Goal: Task Accomplishment & Management: Complete application form

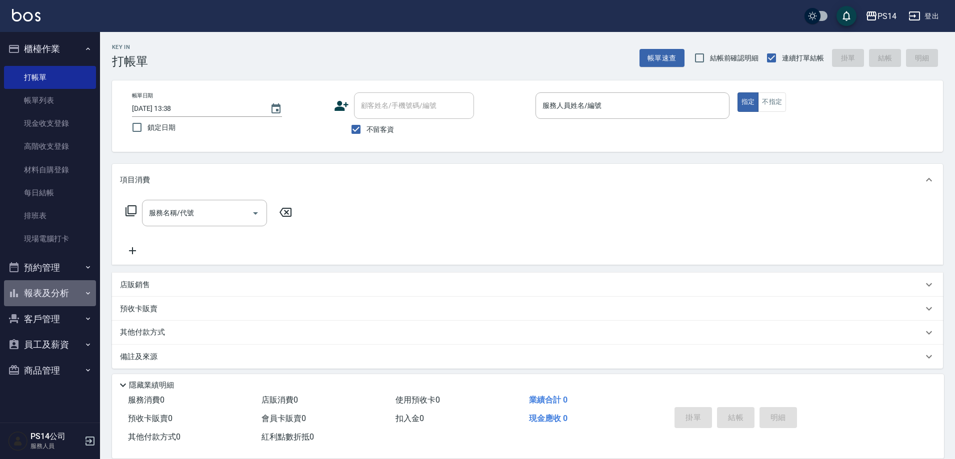
click at [47, 295] on button "報表及分析" at bounding box center [50, 293] width 92 height 26
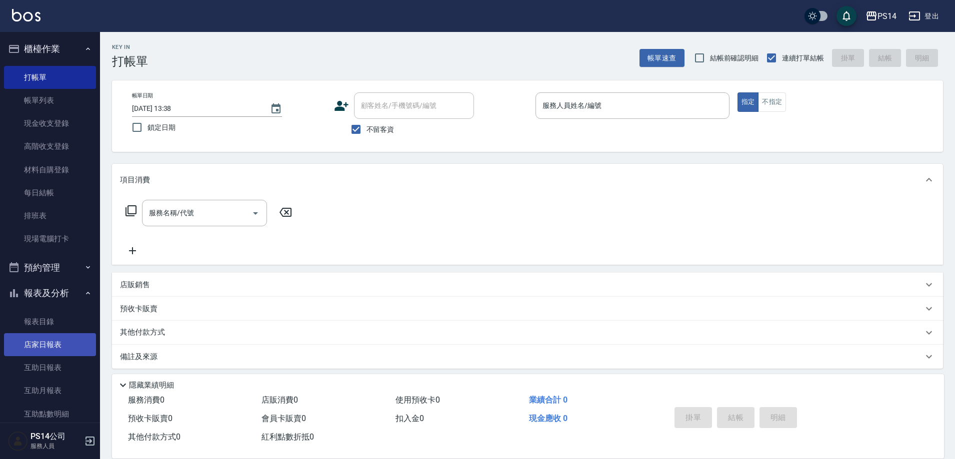
click at [41, 336] on link "店家日報表" at bounding box center [50, 344] width 92 height 23
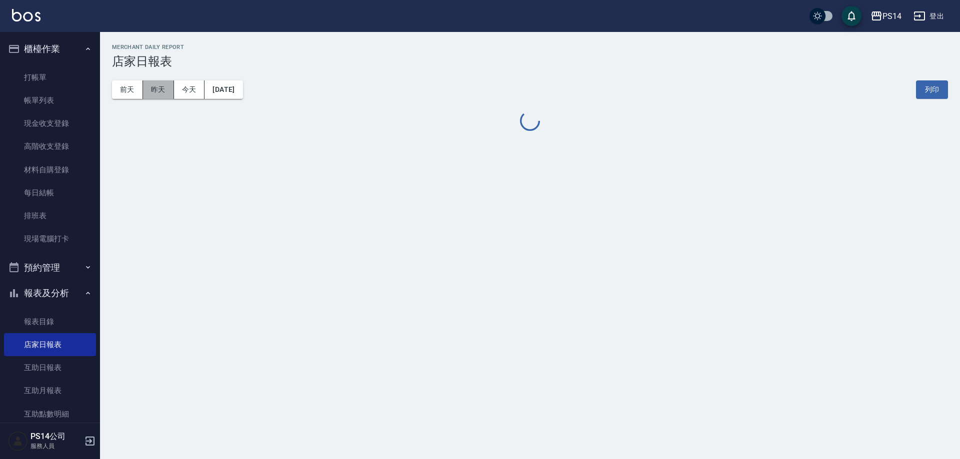
click at [154, 89] on button "昨天" at bounding box center [158, 89] width 31 height 18
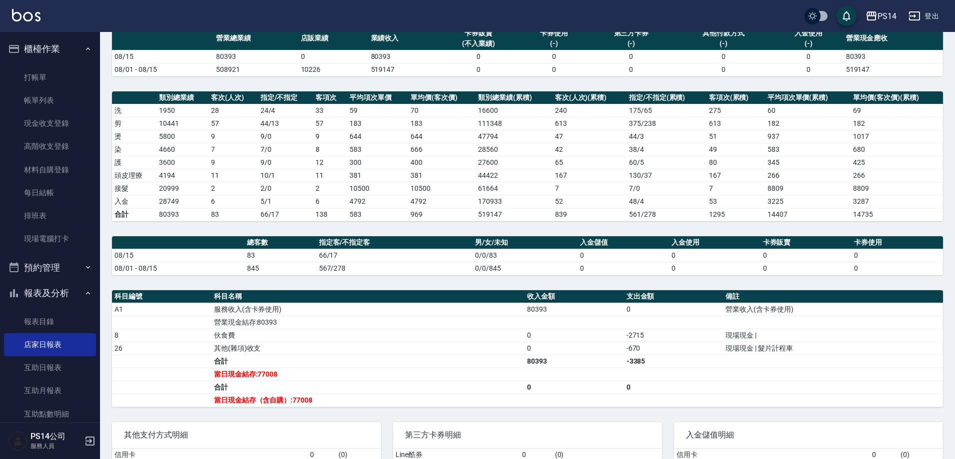
scroll to position [149, 0]
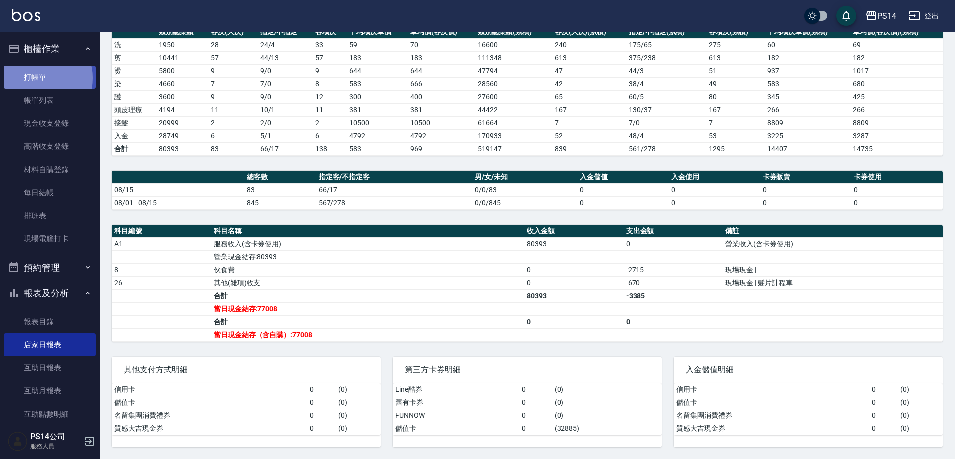
click at [40, 78] on link "打帳單" at bounding box center [50, 77] width 92 height 23
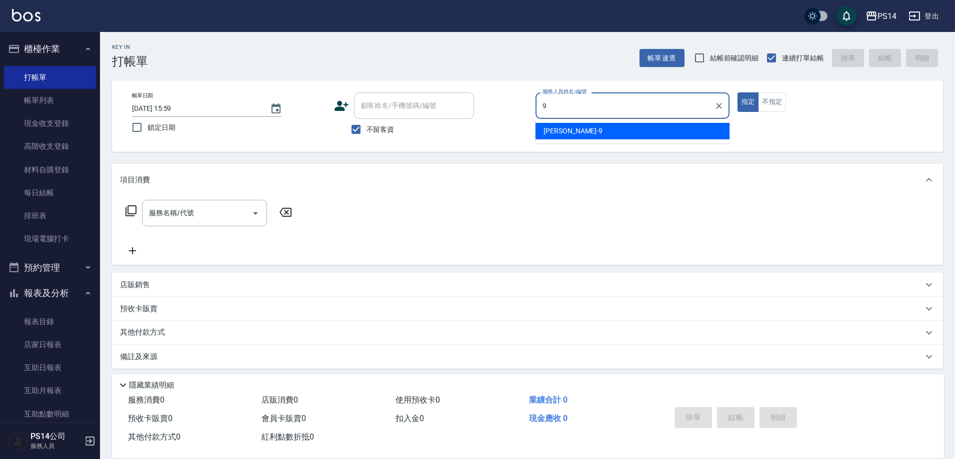
type input "[PERSON_NAME]-9"
type button "true"
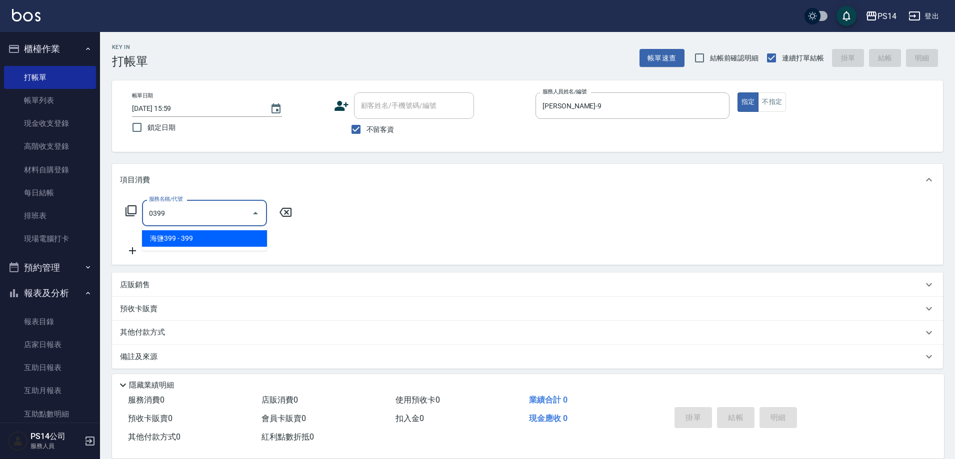
type input "海鹽399(0399)"
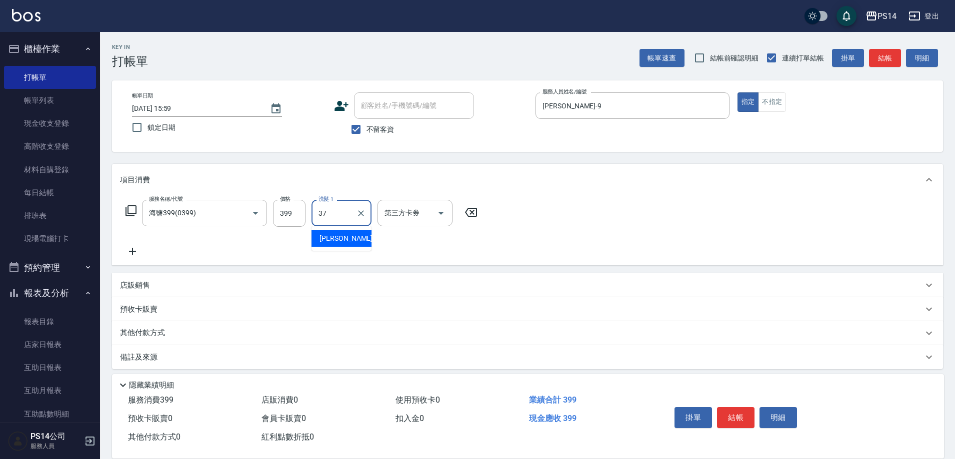
type input "[PERSON_NAME]-37"
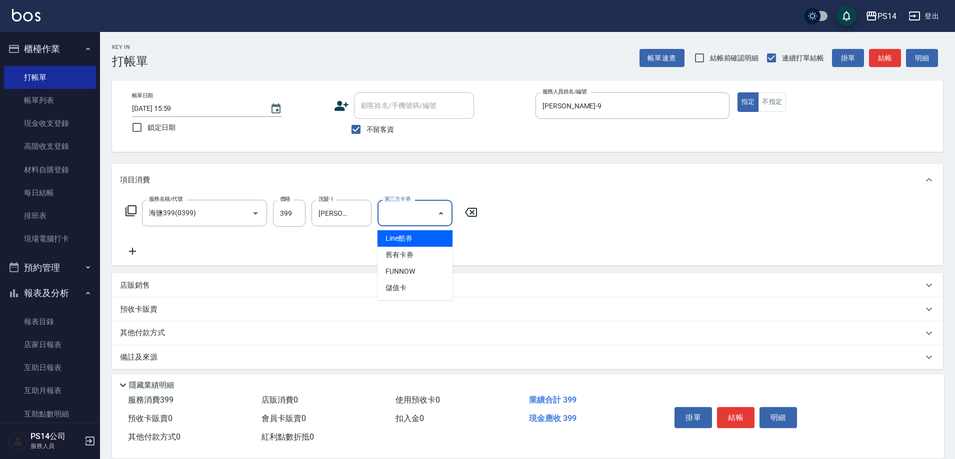
type input "儲值卡"
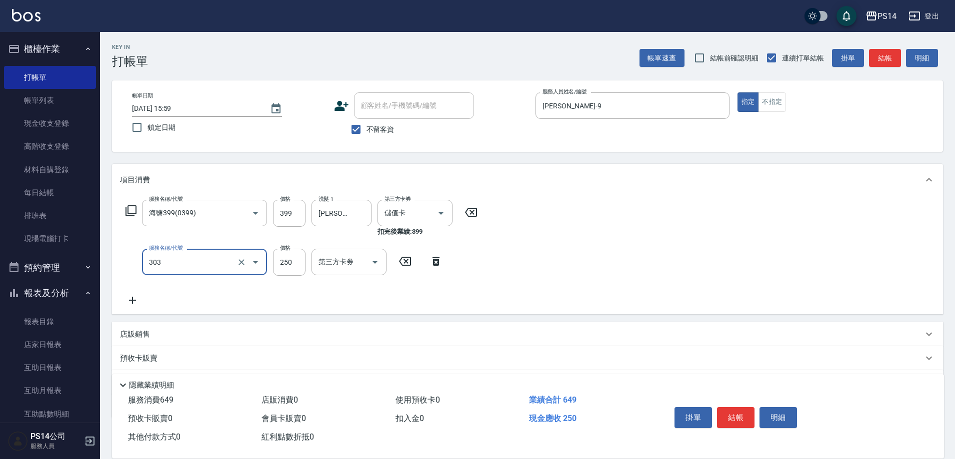
type input "剪髮(303)"
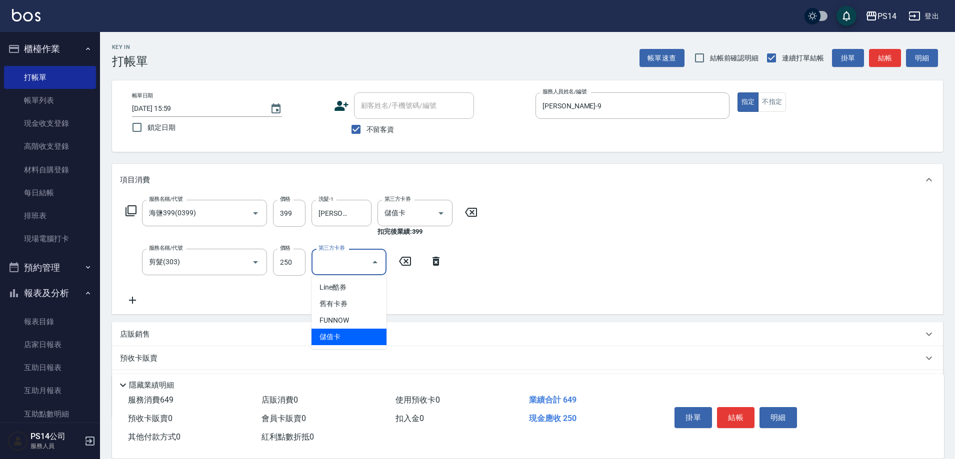
type input "儲值卡"
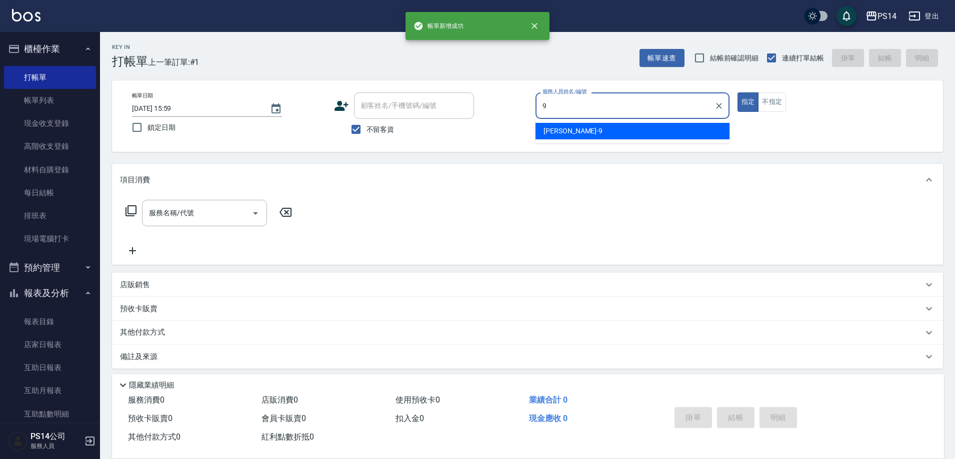
type input "[PERSON_NAME]-9"
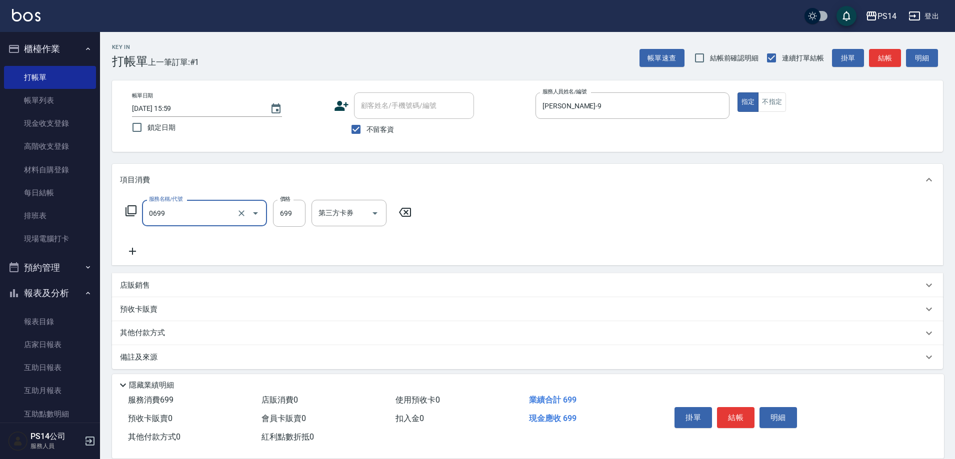
type input "精油SPA(0699)"
type input "7"
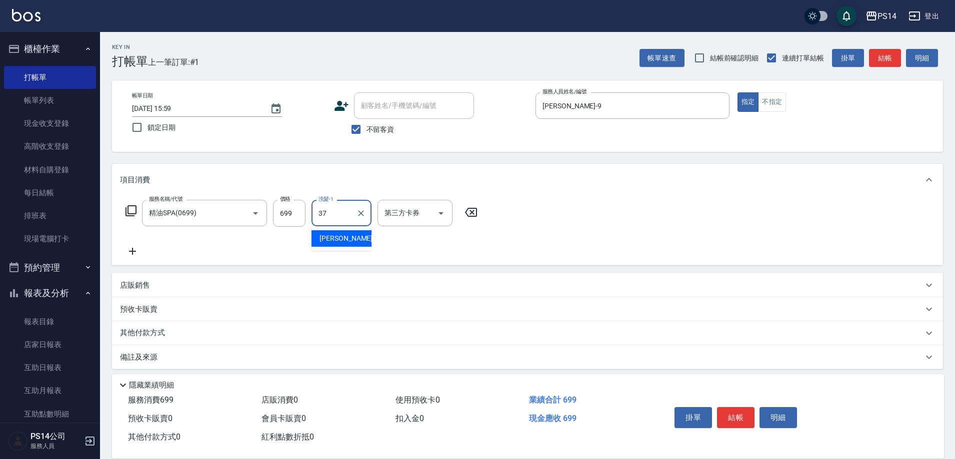
type input "[PERSON_NAME]-37"
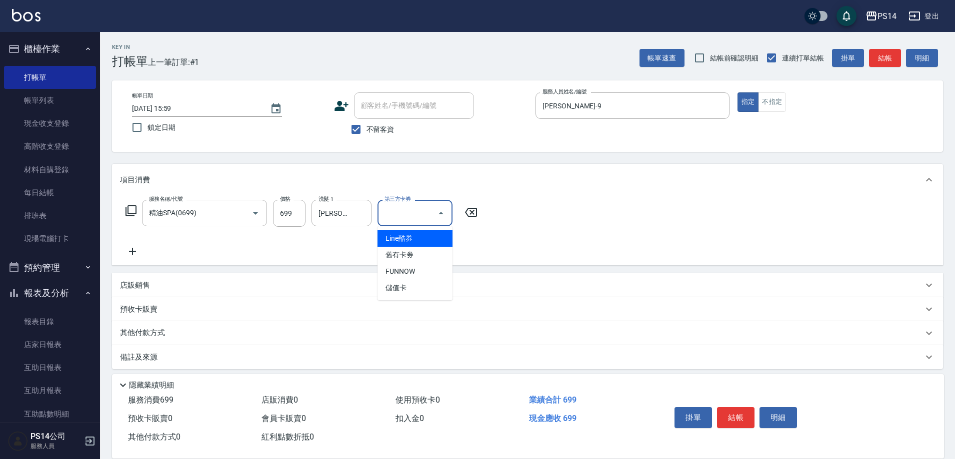
type input "儲值卡"
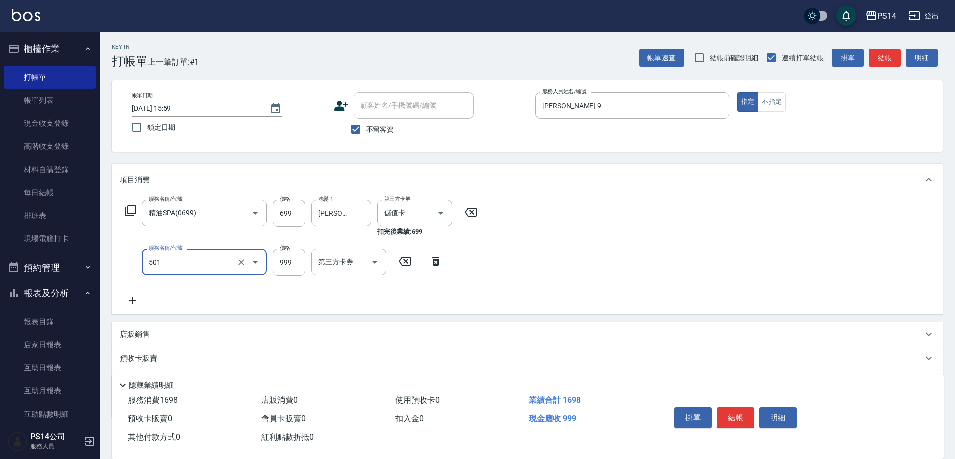
type input "染髮(501)"
type input "1200"
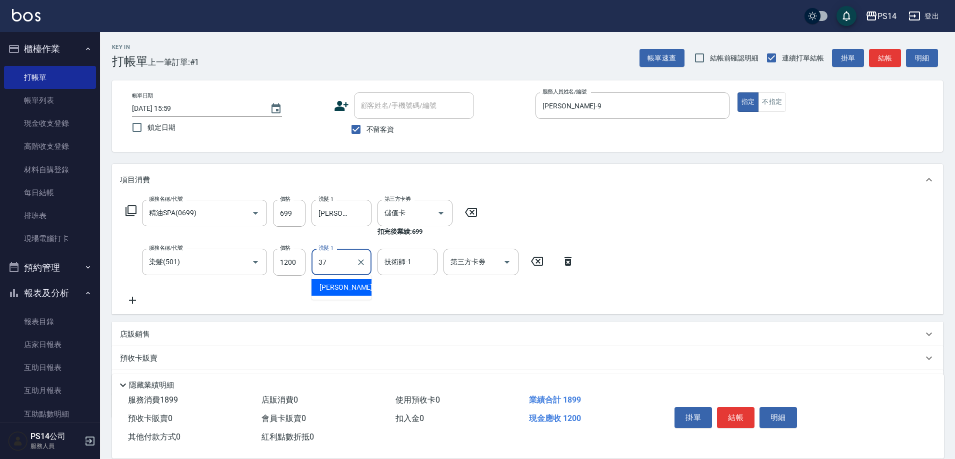
type input "[PERSON_NAME]-37"
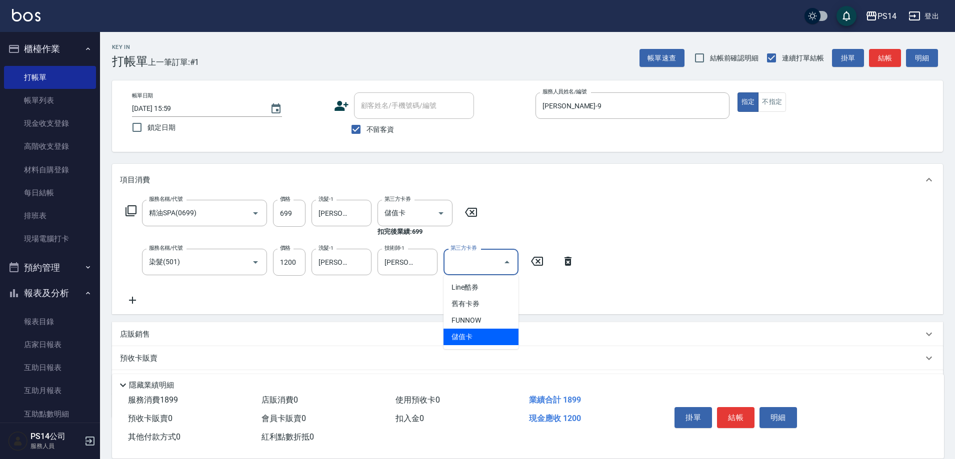
type input "儲值卡"
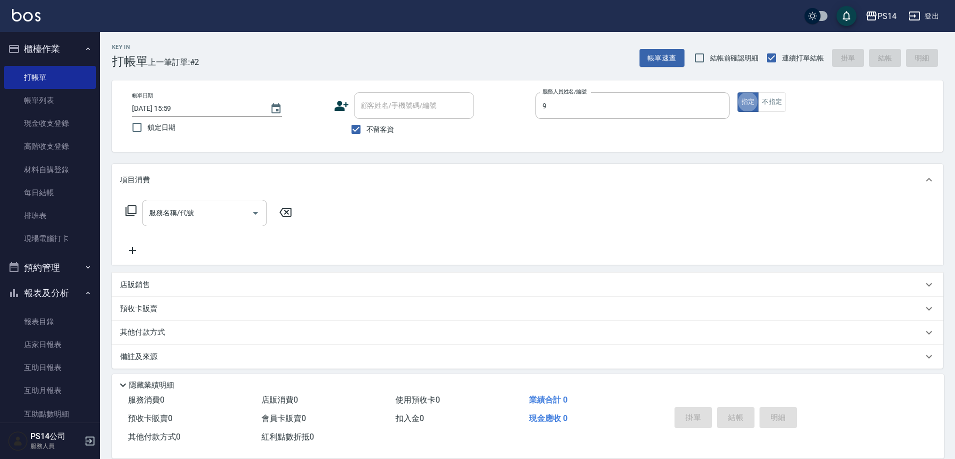
type input "[PERSON_NAME]-9"
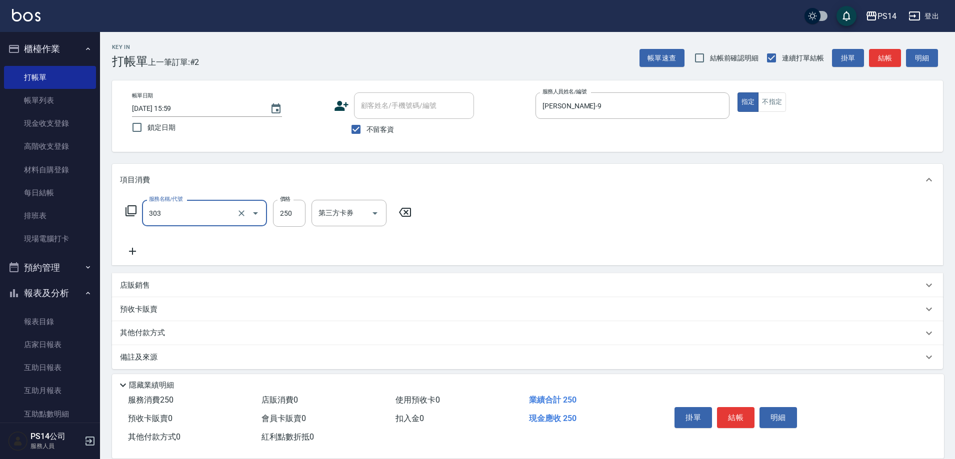
type input "剪髮(303)"
type input "300"
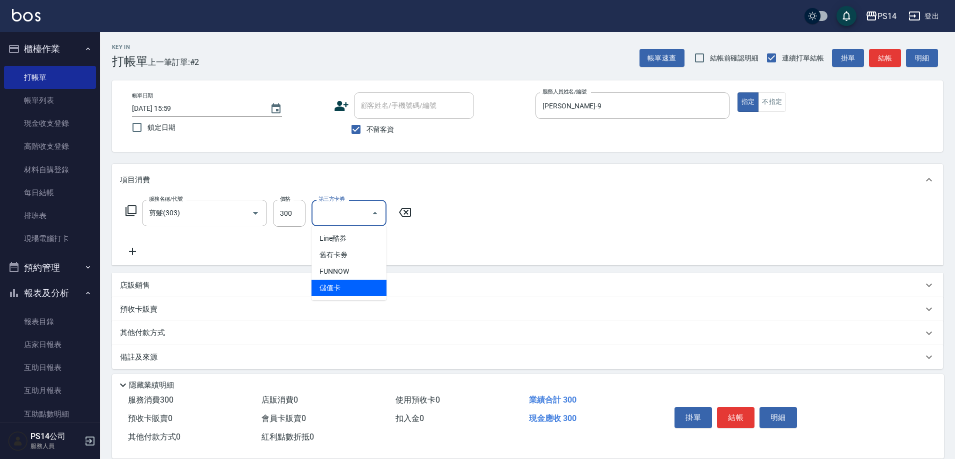
type input "儲值卡"
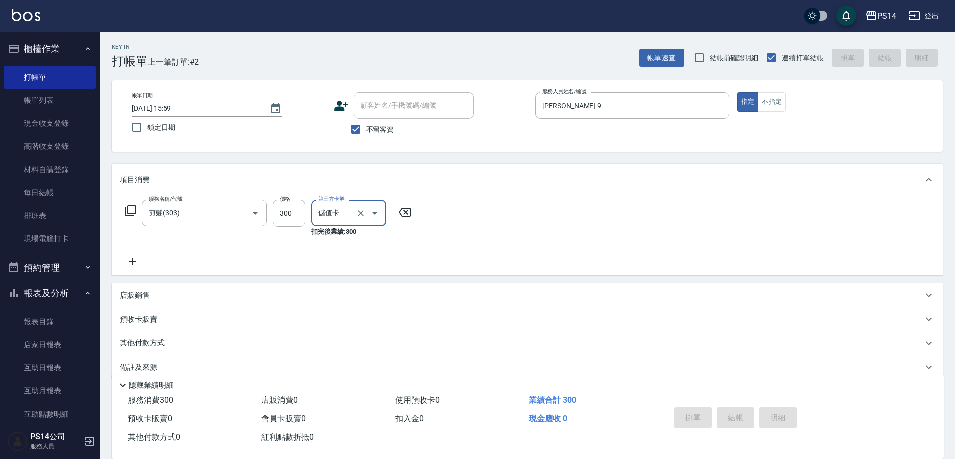
type input "[DATE] 16:00"
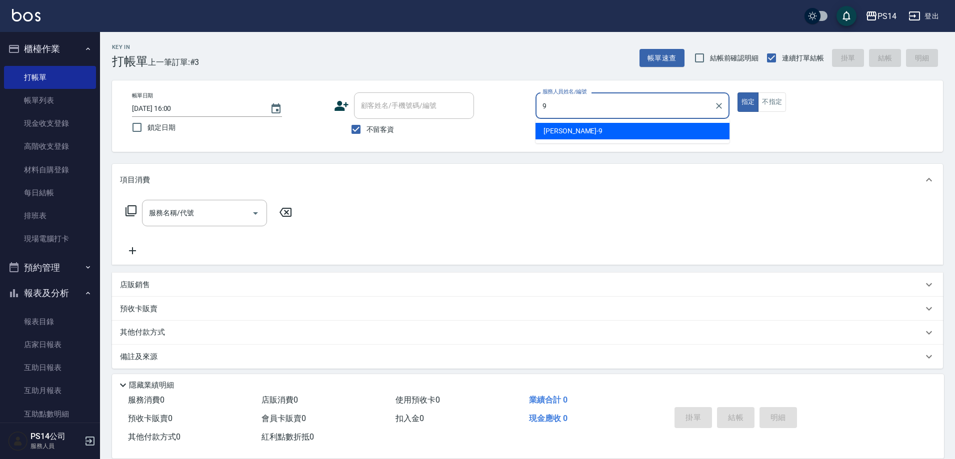
type input "[PERSON_NAME]-9"
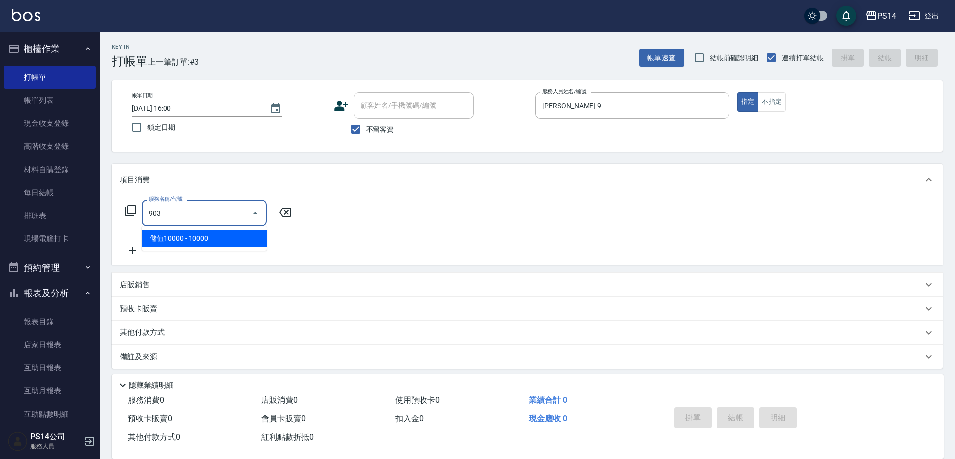
type input "儲值10000(903)"
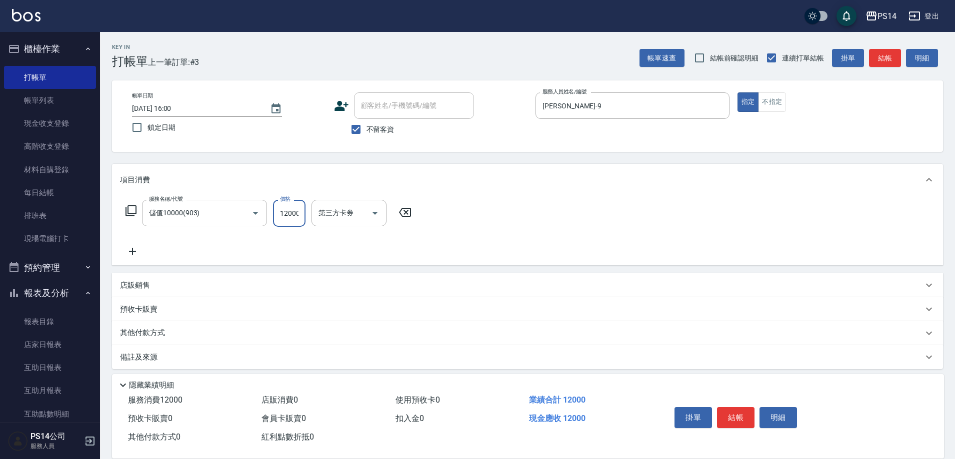
scroll to position [0, 1]
type input "12000"
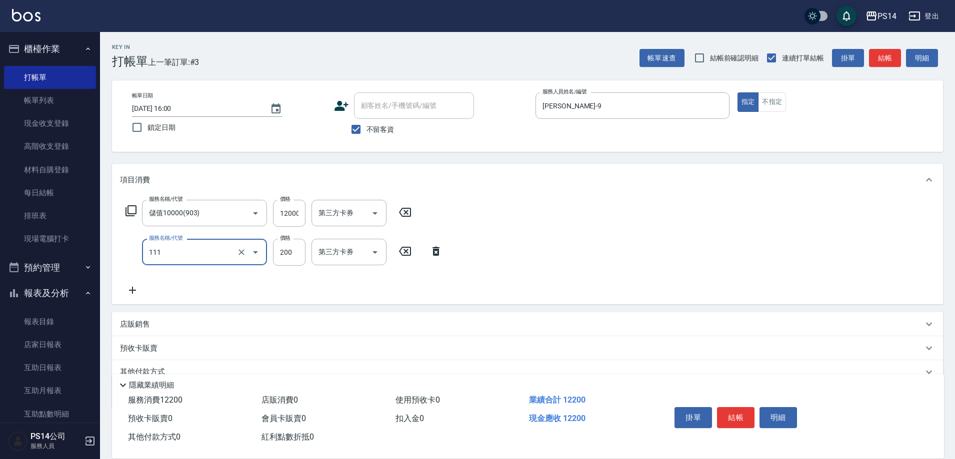
type input "200(111)"
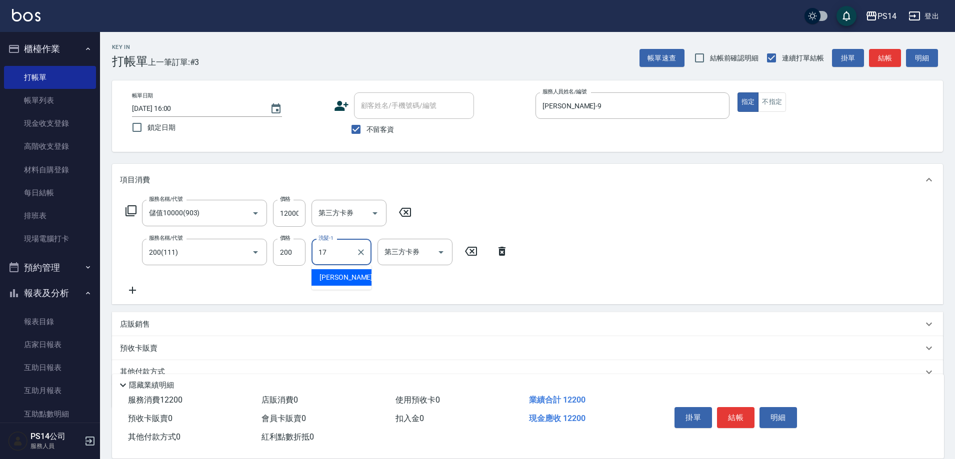
type input "[PERSON_NAME]-17"
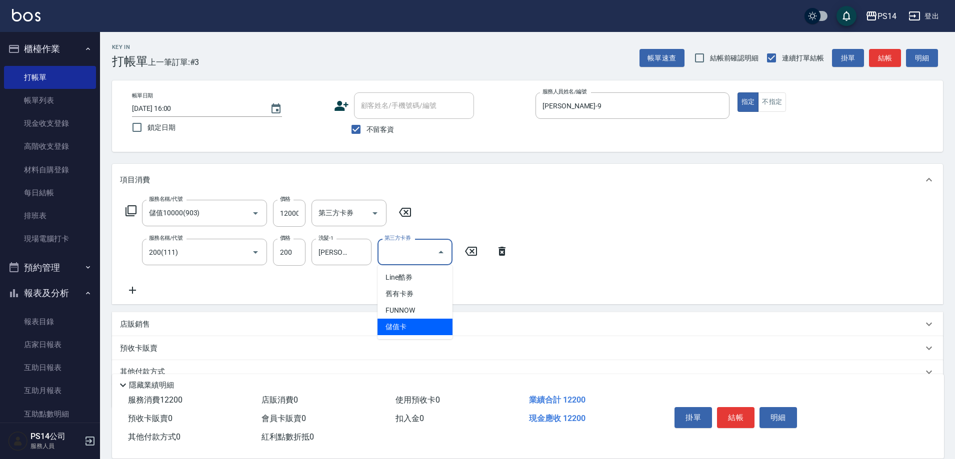
type input "儲值卡"
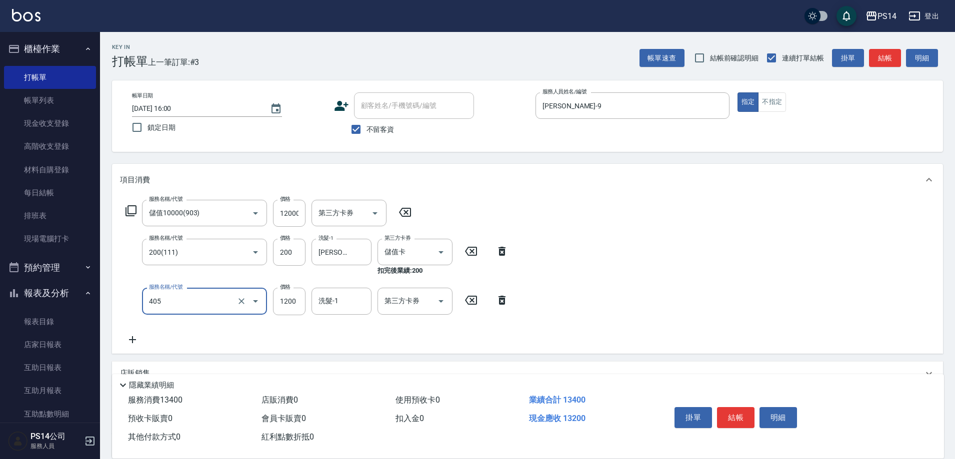
type input "1200護(405)"
type input "[PERSON_NAME]-17"
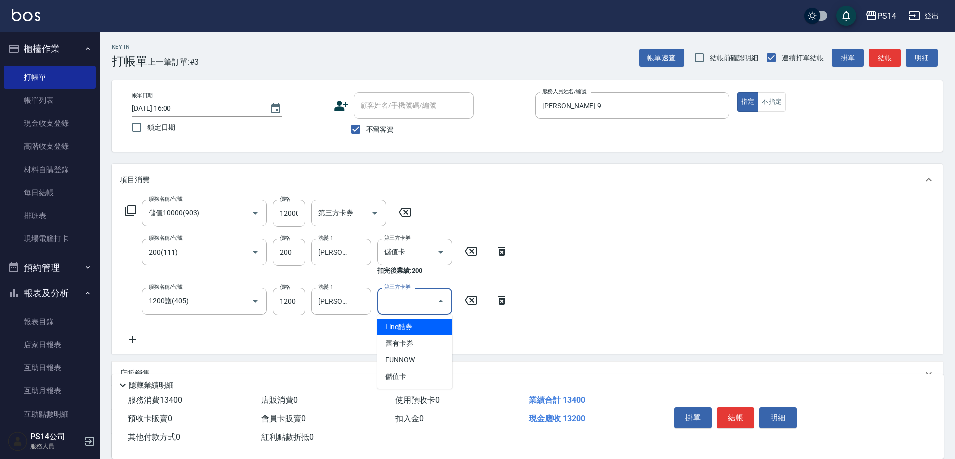
type input "儲值卡"
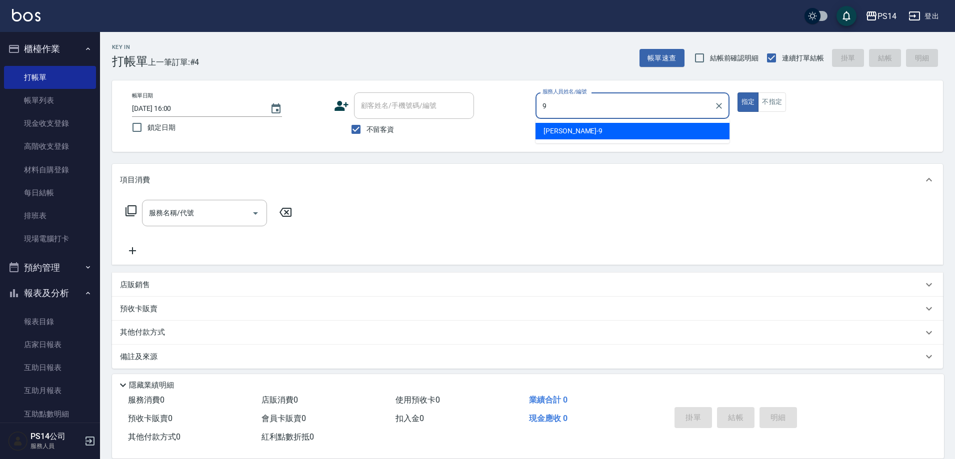
type input "[PERSON_NAME]-9"
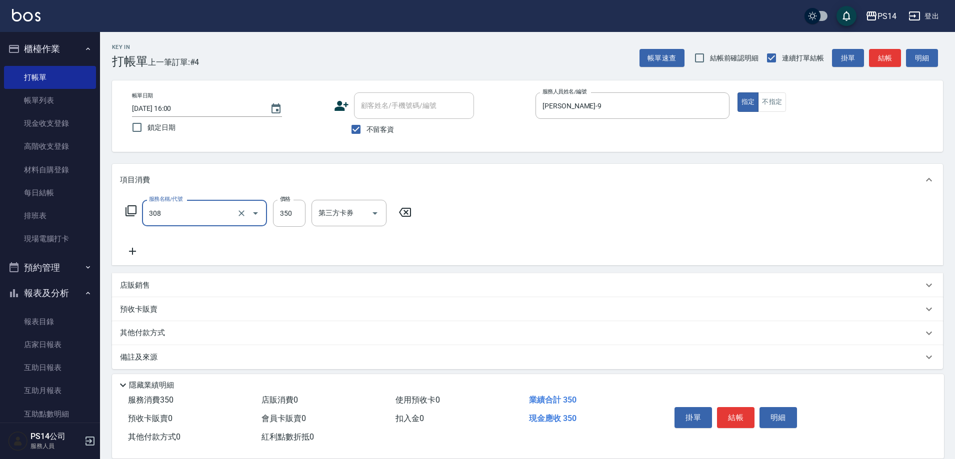
type input "洗+剪(308)"
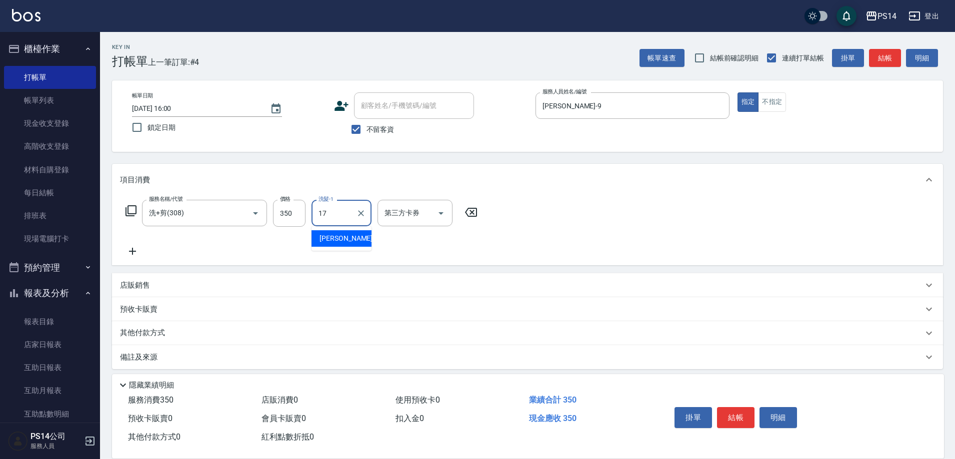
type input "[PERSON_NAME]-17"
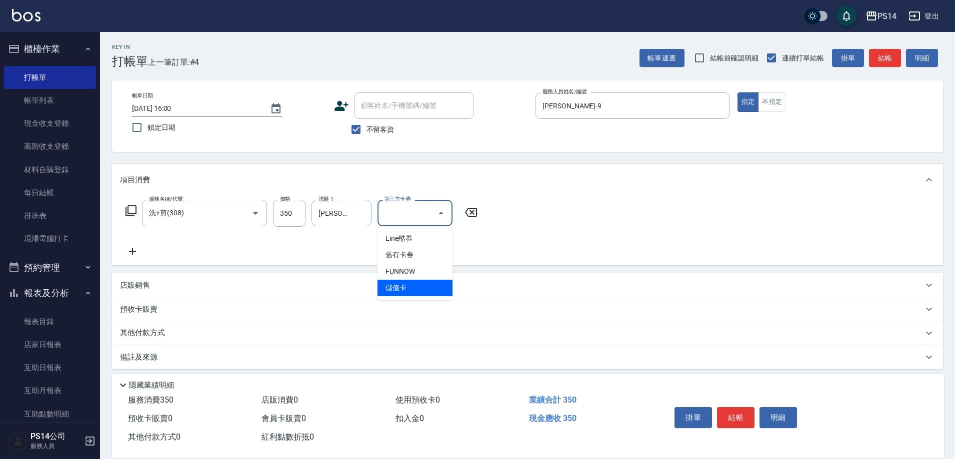
type input "儲值卡"
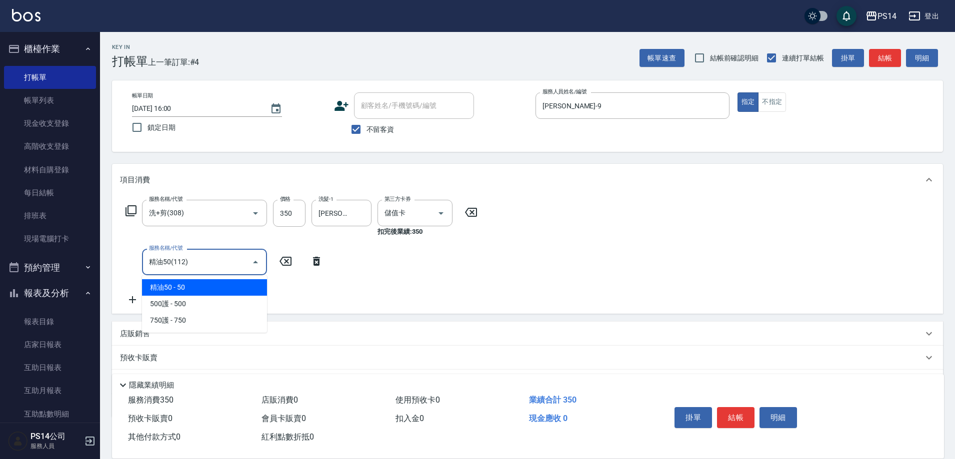
type input "精油50(112)"
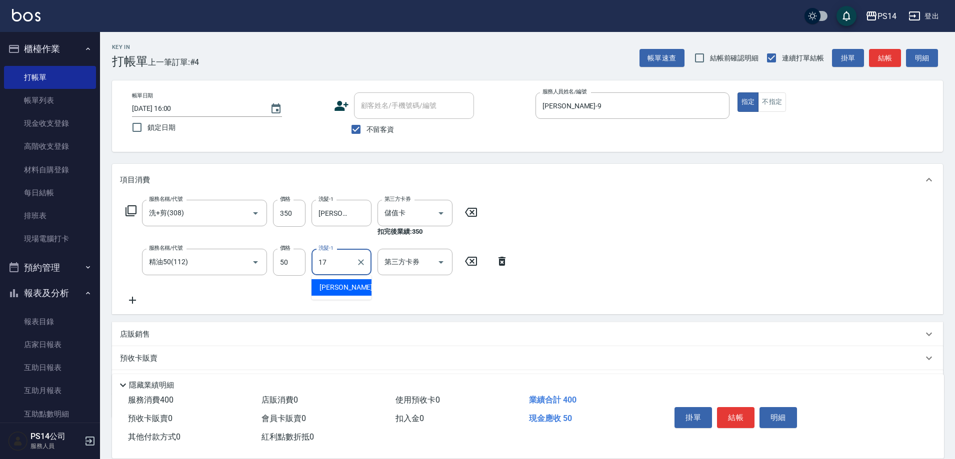
type input "[PERSON_NAME]-17"
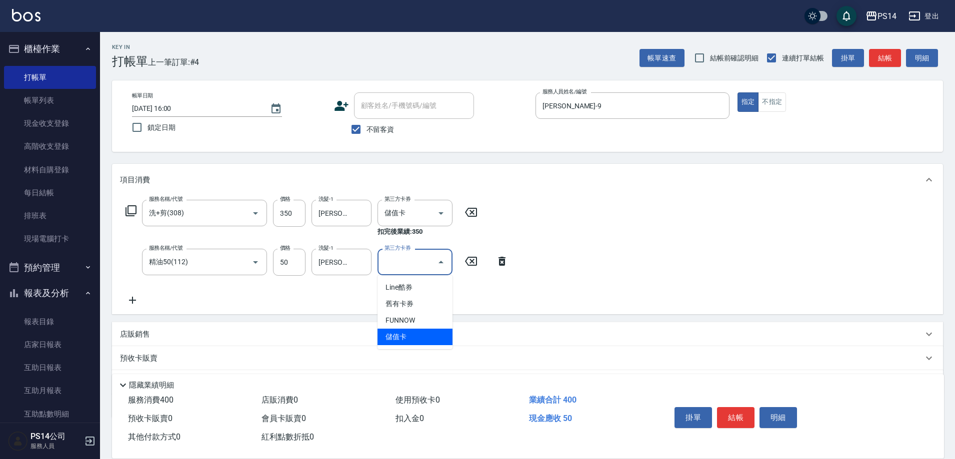
type input "儲值卡"
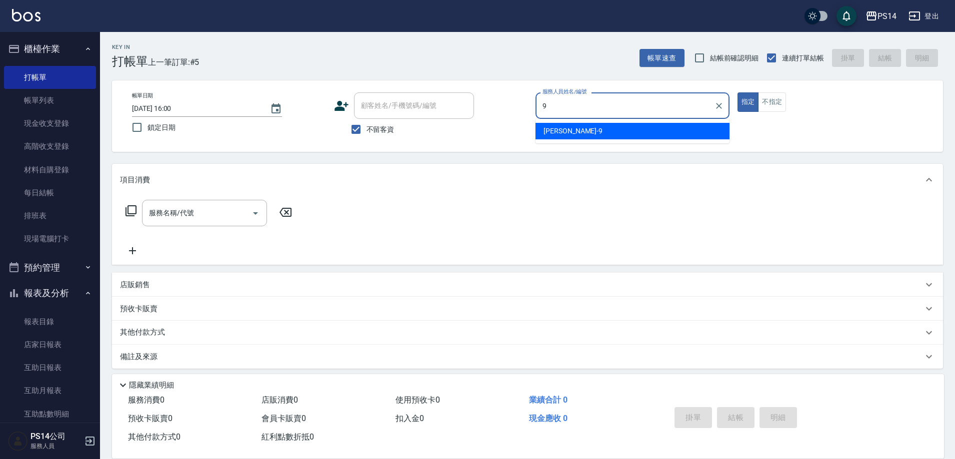
type input "[PERSON_NAME]-9"
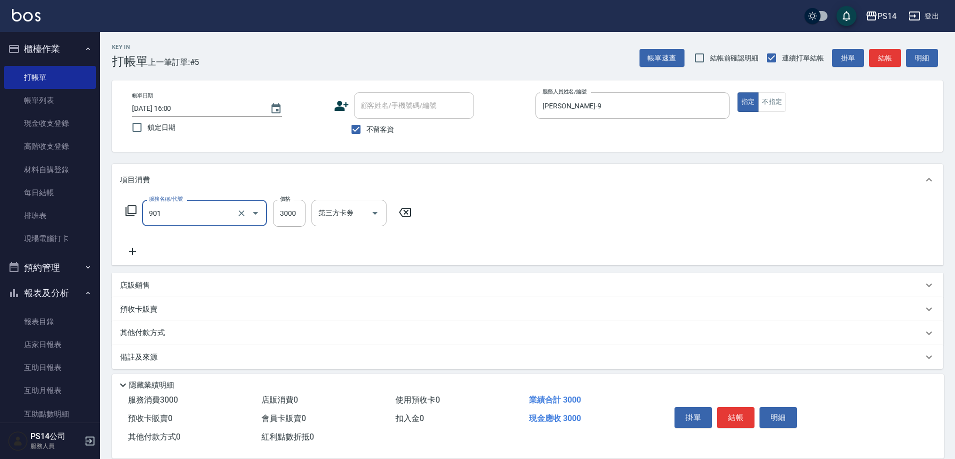
type input "儲值3000(901)"
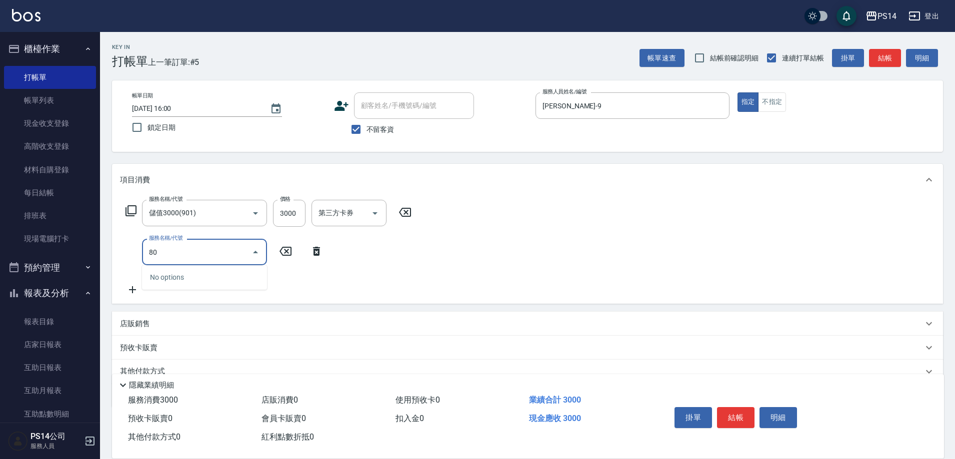
type input "8"
type input "OVC燙髮(204)"
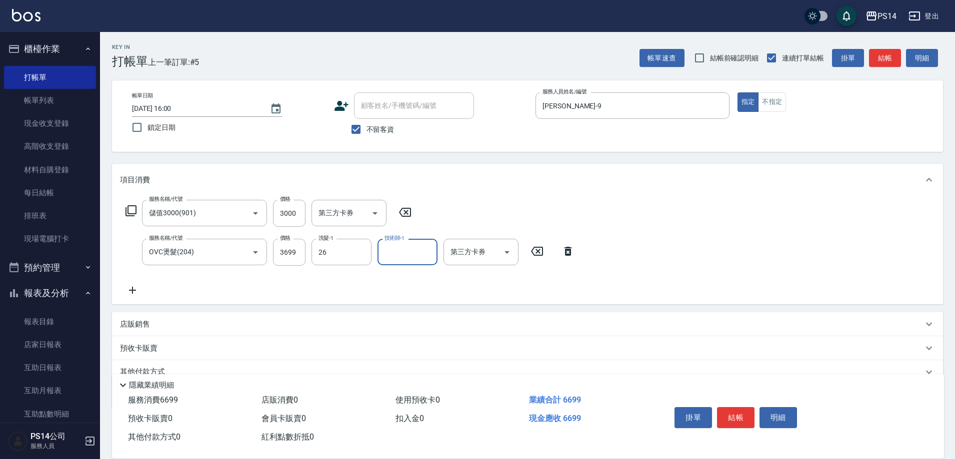
type input "[PERSON_NAME]-26"
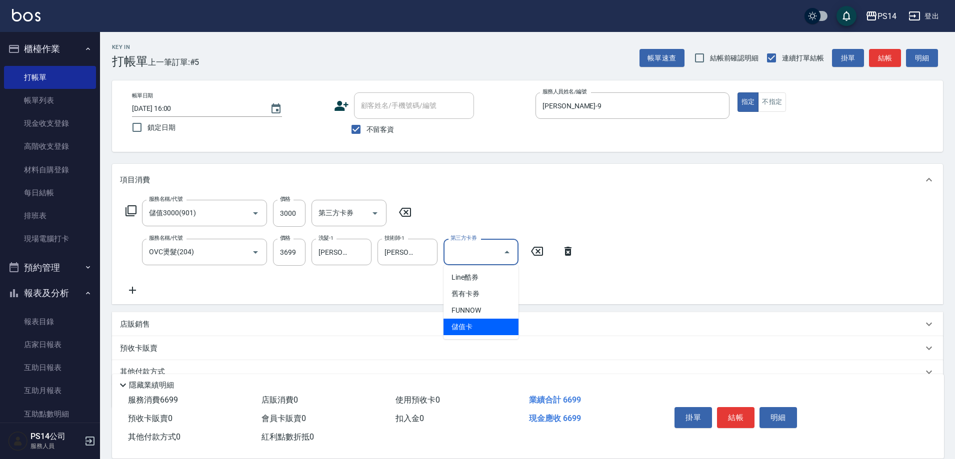
type input "儲值卡"
